Goal: Navigation & Orientation: Find specific page/section

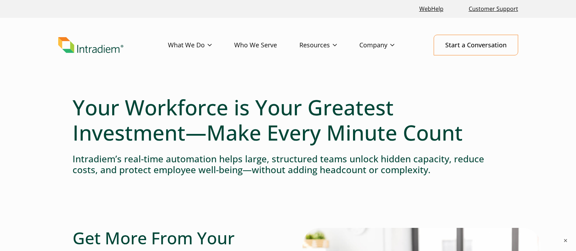
click at [261, 44] on link "Who We Serve" at bounding box center [266, 45] width 65 height 20
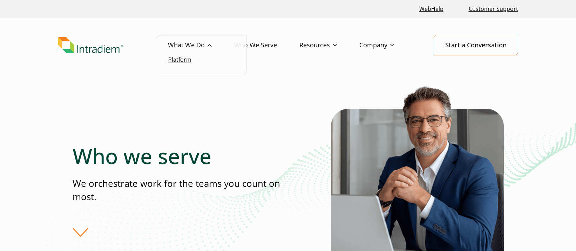
click at [190, 59] on link "Platform" at bounding box center [179, 60] width 23 height 8
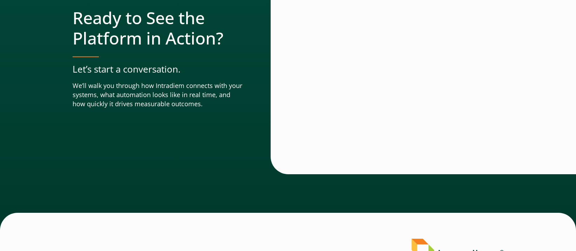
scroll to position [2417, 0]
